Goal: Check status: Check status

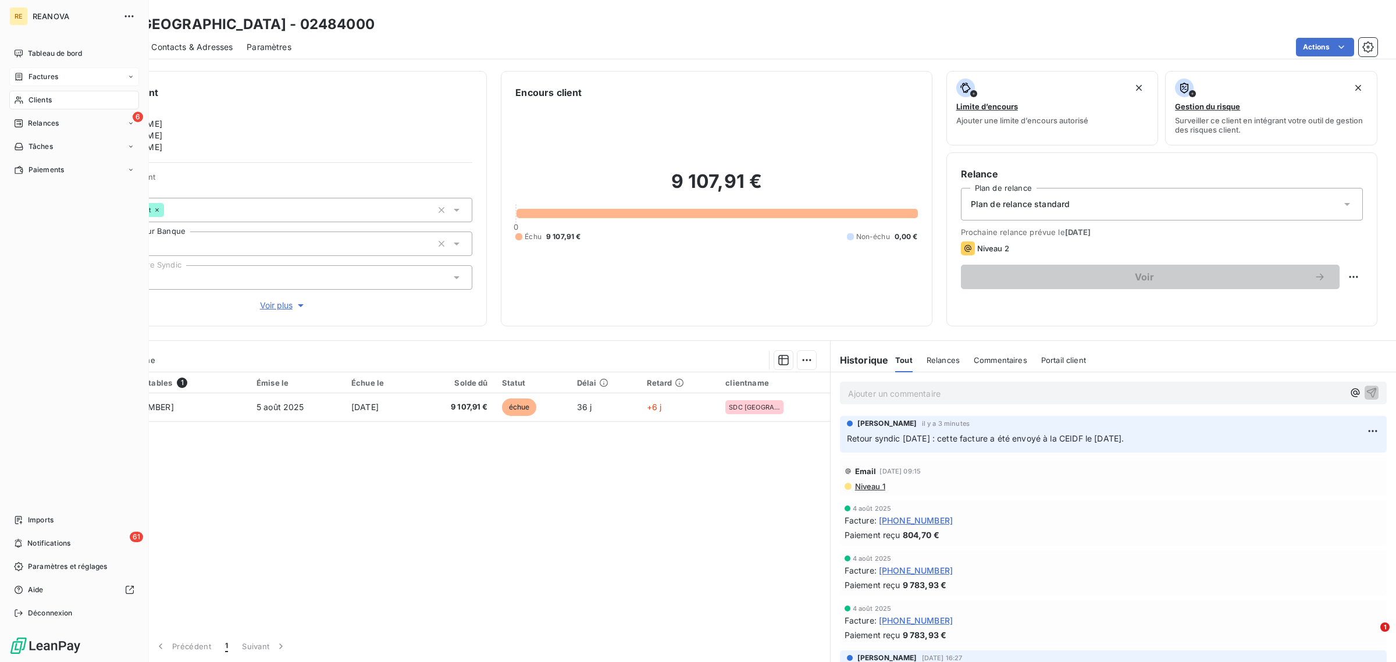
click at [31, 82] on div "Factures" at bounding box center [74, 76] width 130 height 19
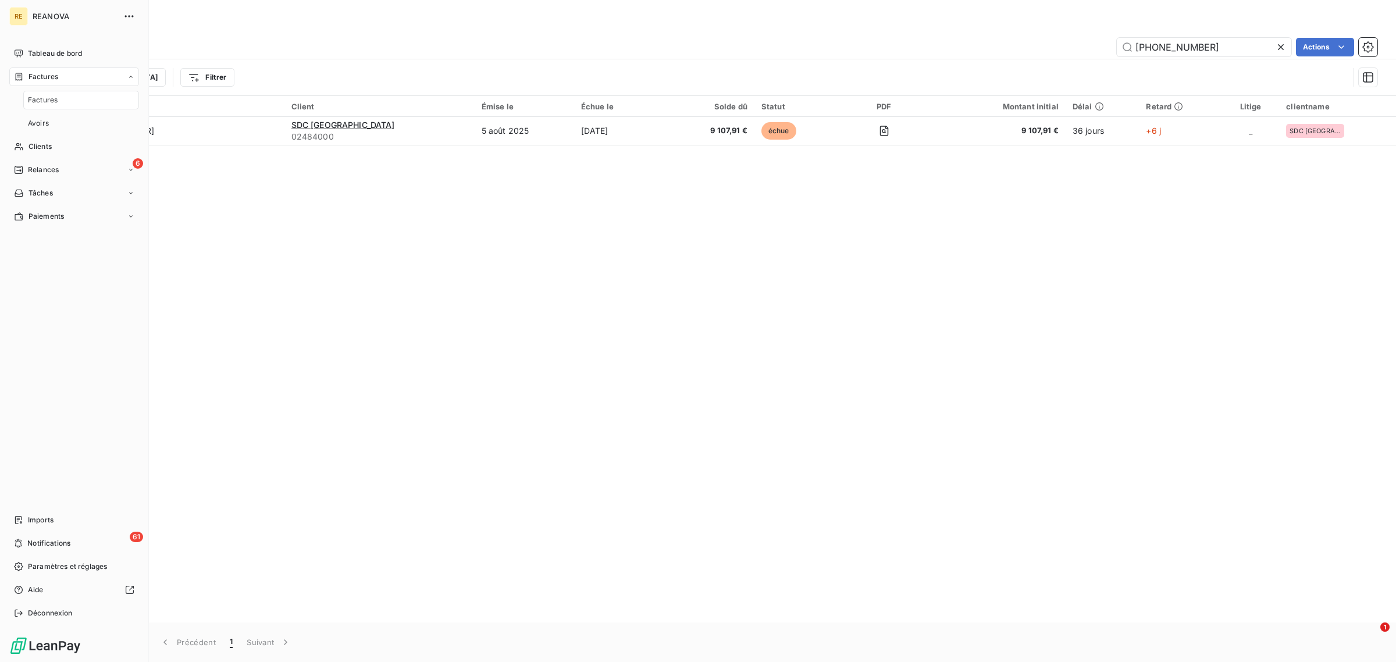
click at [39, 76] on span "Factures" at bounding box center [44, 77] width 30 height 10
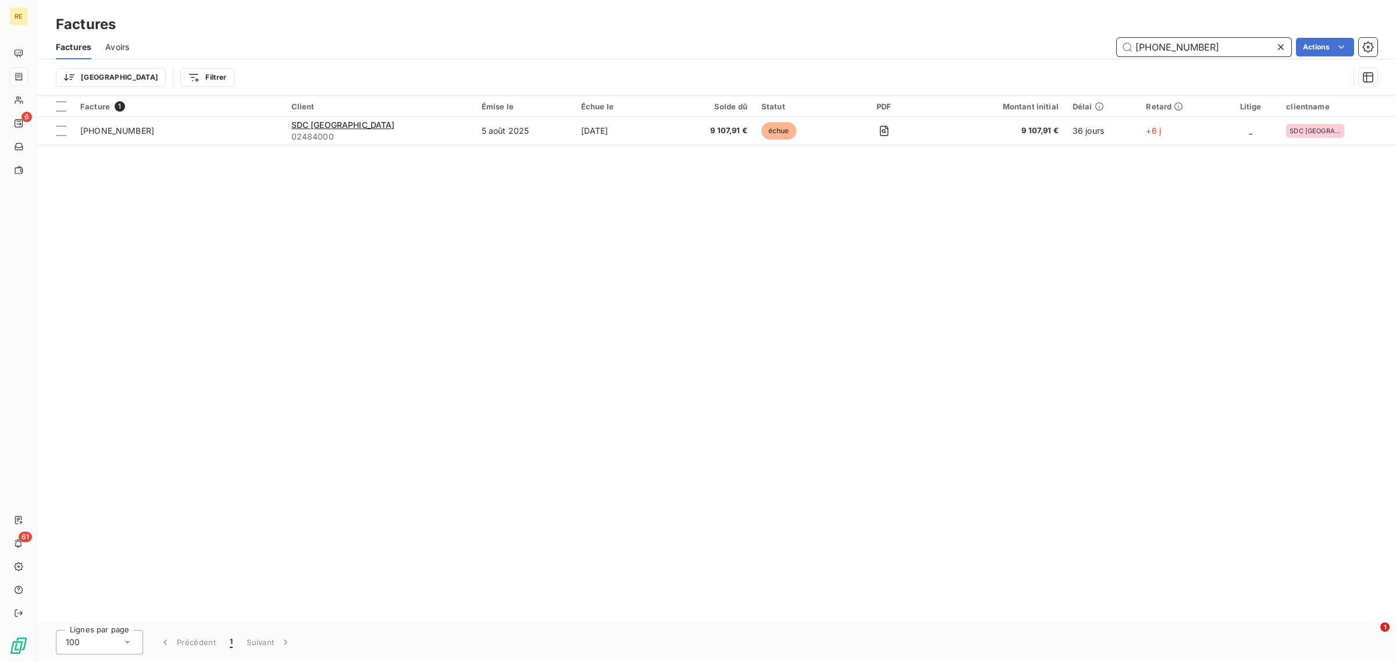
click at [1203, 51] on input "[PHONE_NUMBER]" at bounding box center [1204, 47] width 175 height 19
click at [1203, 52] on input "[PHONE_NUMBER]" at bounding box center [1204, 47] width 175 height 19
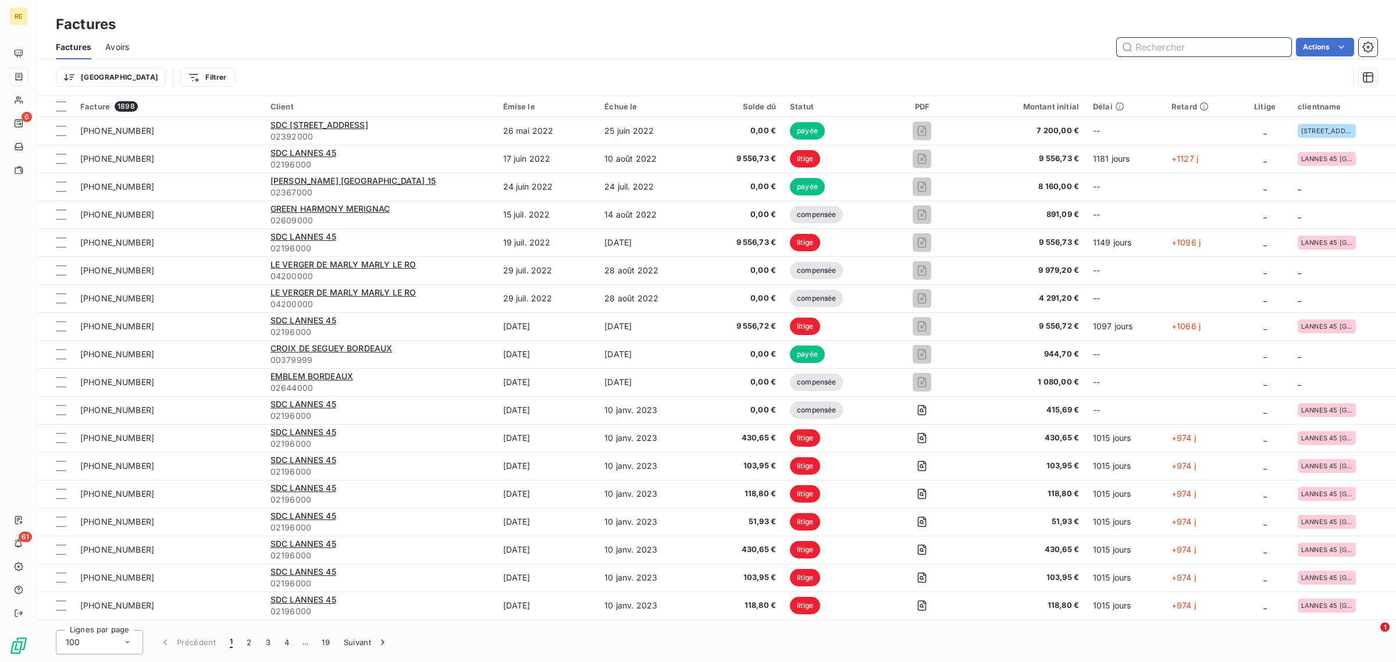
click at [1189, 51] on input "text" at bounding box center [1204, 47] width 175 height 19
paste input "[PHONE_NUMBER]"
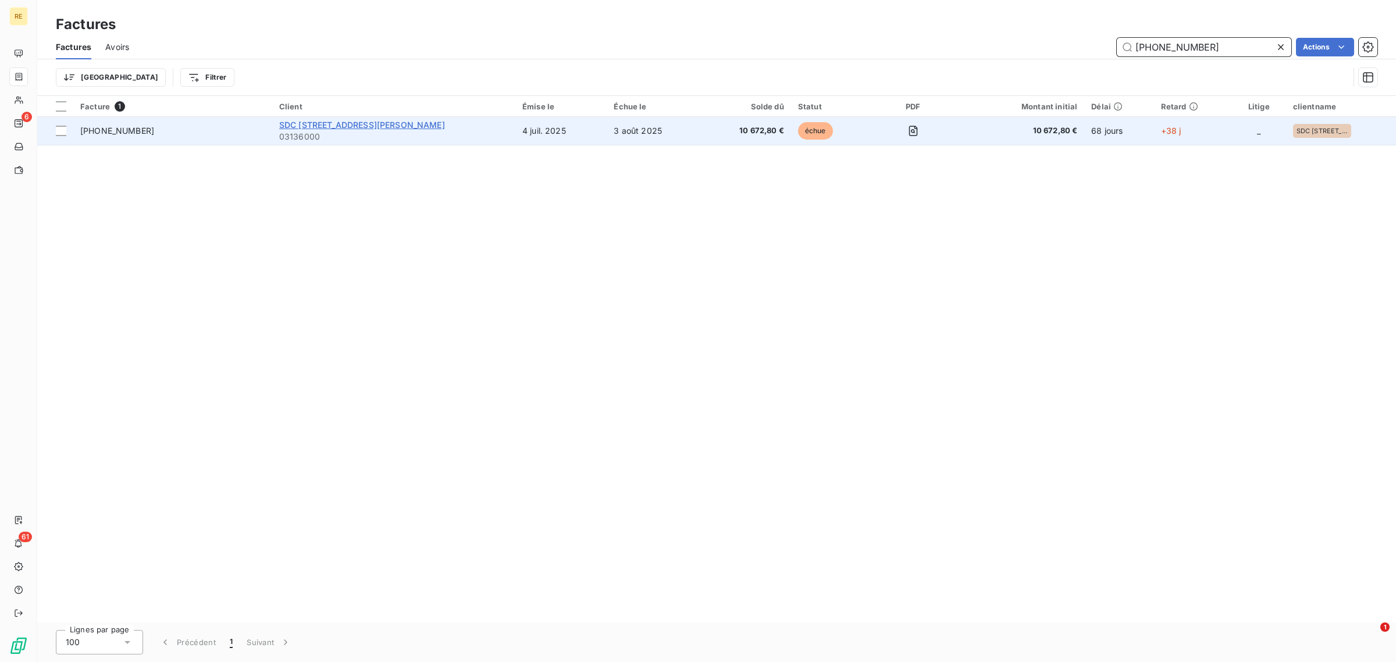
type input "[PHONE_NUMBER]"
click at [340, 129] on span "SDC [STREET_ADDRESS][PERSON_NAME]" at bounding box center [362, 125] width 166 height 10
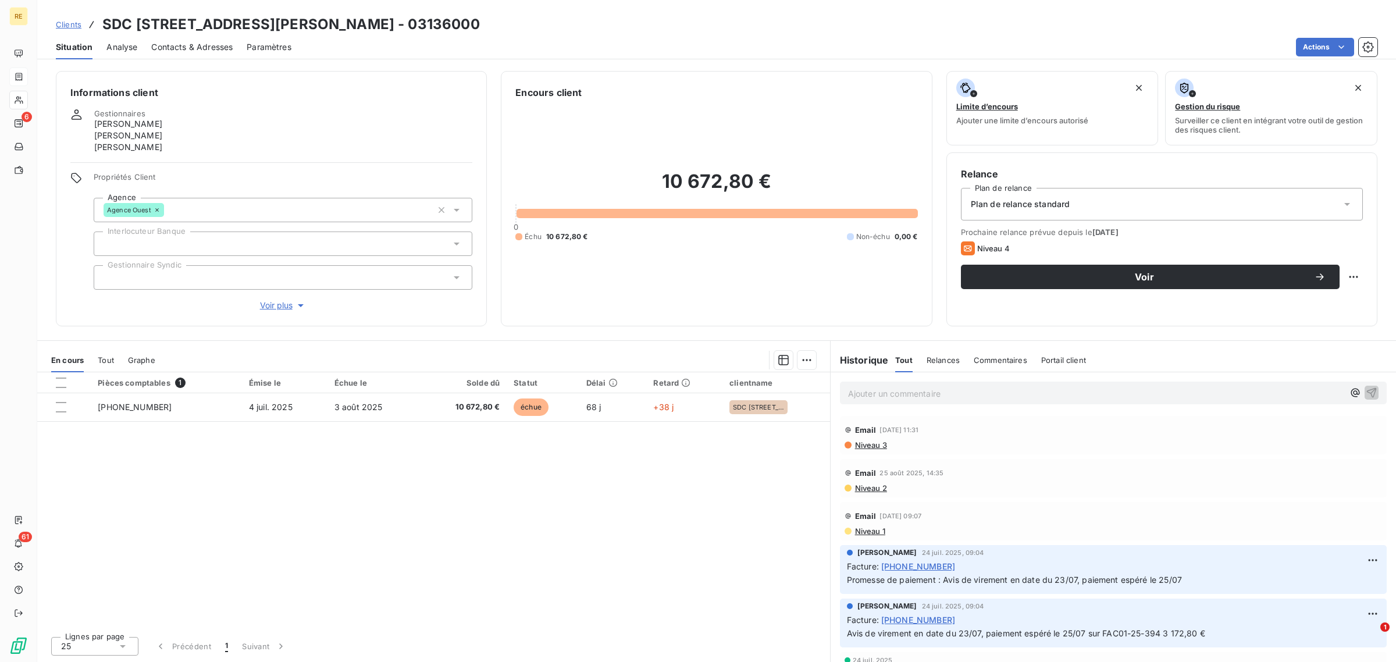
click at [886, 392] on p "Ajouter un commentaire ﻿" at bounding box center [1096, 393] width 496 height 15
click at [912, 390] on span "Avis de virement en date du [DATE]" at bounding box center [917, 393] width 139 height 10
click at [1026, 392] on p "Avis de virement en date du [DATE]" at bounding box center [1096, 392] width 496 height 13
click at [1045, 472] on div "Email [DATE] 14:35" at bounding box center [1114, 472] width 538 height 19
click at [1327, 394] on p "Avis de virement en date du [DATE] : paiement partiel 5 672,80 € sur 10 672,80 …" at bounding box center [1096, 392] width 496 height 13
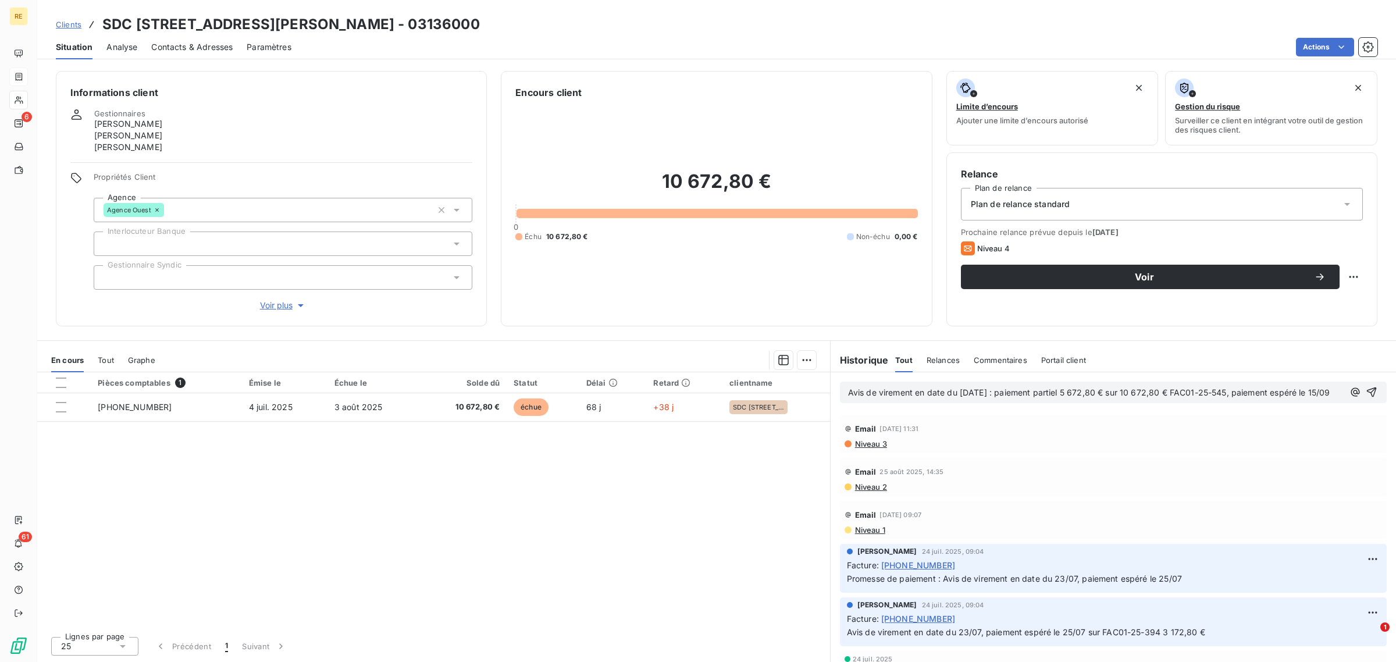
drag, startPoint x: 940, startPoint y: 407, endPoint x: 824, endPoint y: 390, distance: 117.0
click at [824, 390] on div "En cours Tout Graphe Pièces comptables 1 Émise le Échue le Solde dû Statut Déla…" at bounding box center [716, 501] width 1359 height 322
copy span "Avis de virement en date du [DATE] : paiement partiel 5 672,80 € sur 10 672,80 …"
click at [1366, 396] on icon "button" at bounding box center [1372, 392] width 12 height 12
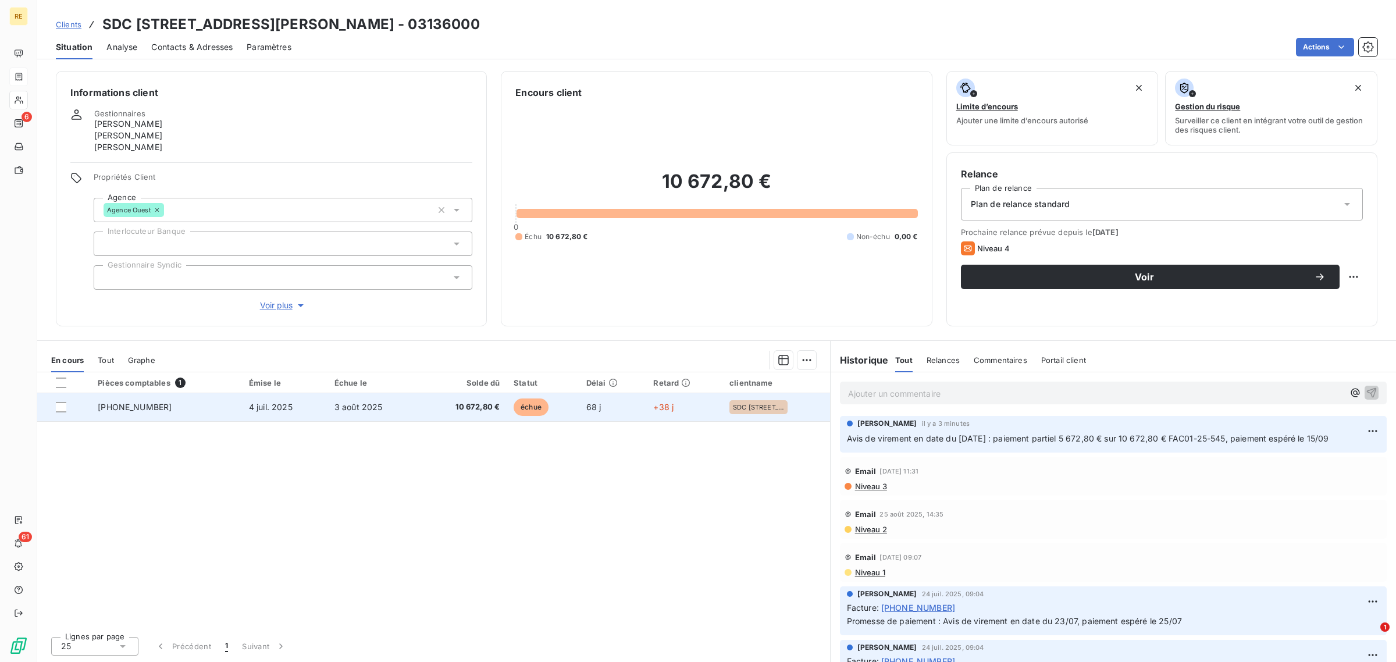
click at [152, 410] on td "[PHONE_NUMBER]" at bounding box center [166, 407] width 151 height 28
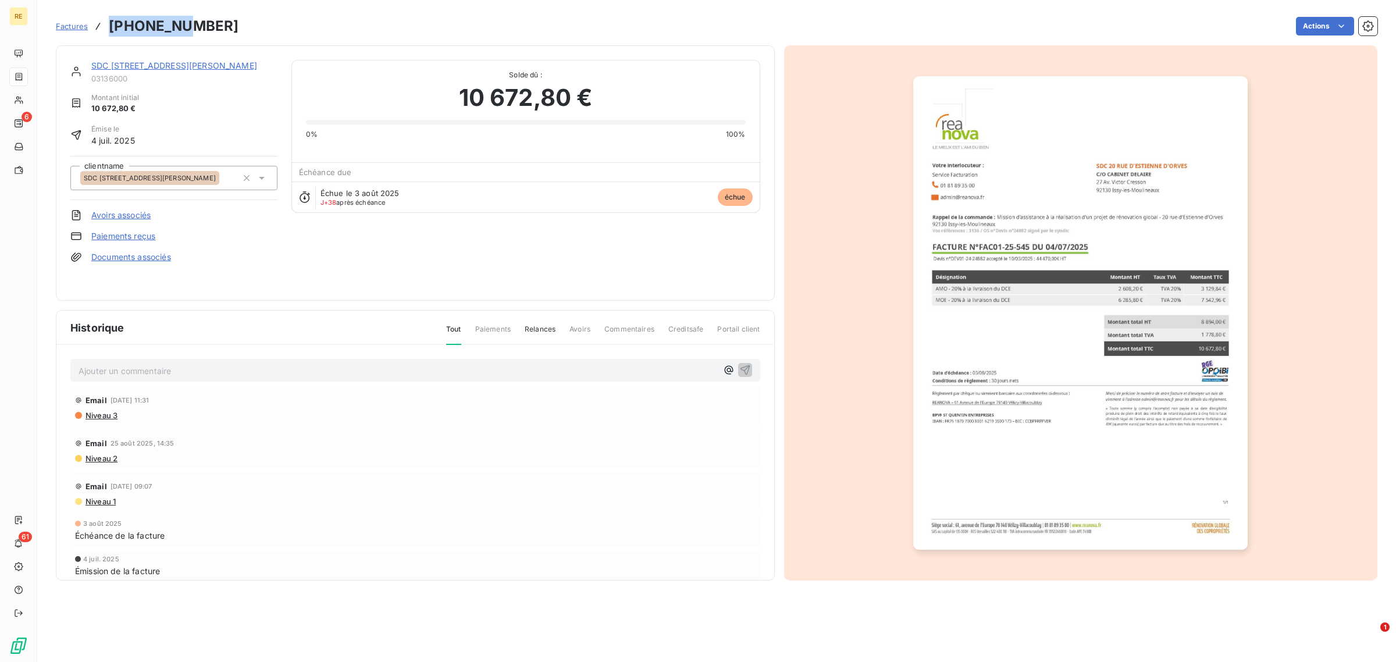
drag, startPoint x: 184, startPoint y: 25, endPoint x: 120, endPoint y: 30, distance: 64.2
click at [111, 33] on div "Factures [PHONE_NUMBER] Actions" at bounding box center [717, 26] width 1322 height 24
copy h3 "[PHONE_NUMBER]"
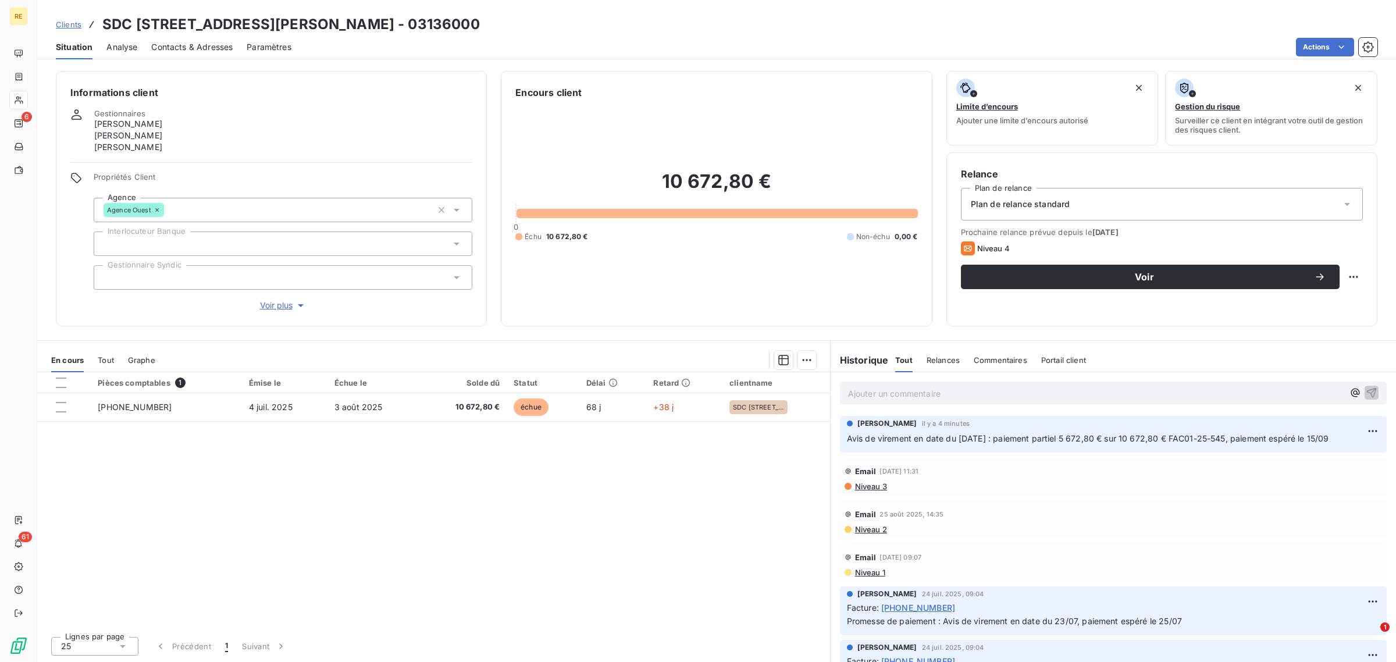
click at [964, 439] on span "Avis de virement en date du [DATE] : paiement partiel 5 672,80 € sur 10 672,80 …" at bounding box center [1088, 438] width 482 height 10
copy div "Avis de virement en date du [DATE] : paiement partiel 5 672,80 € sur 10 672,80 …"
